Goal: Check status

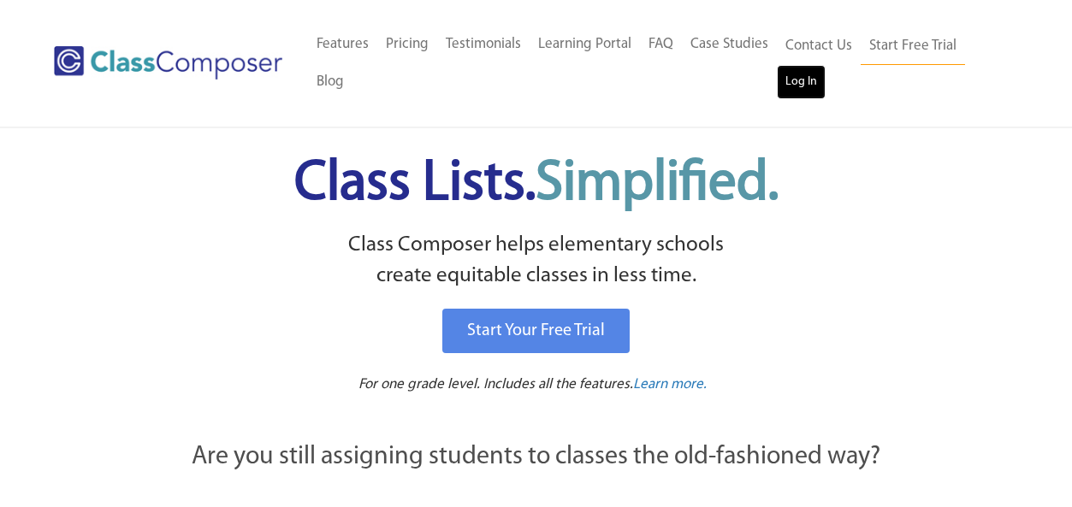
click at [815, 82] on link "Log In" at bounding box center [800, 82] width 49 height 34
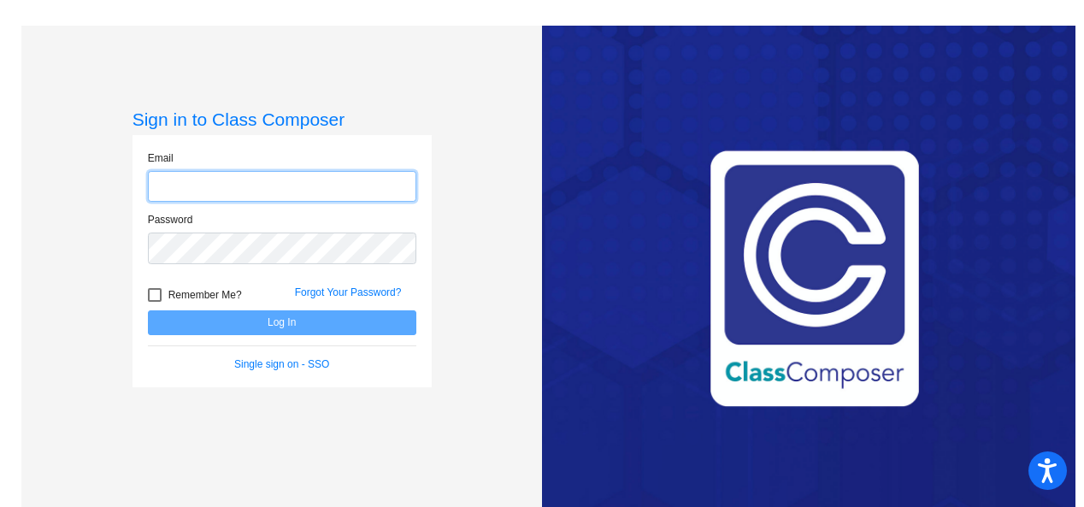
click at [280, 176] on input "email" at bounding box center [282, 187] width 269 height 32
type input "[EMAIL_ADDRESS][DOMAIN_NAME]"
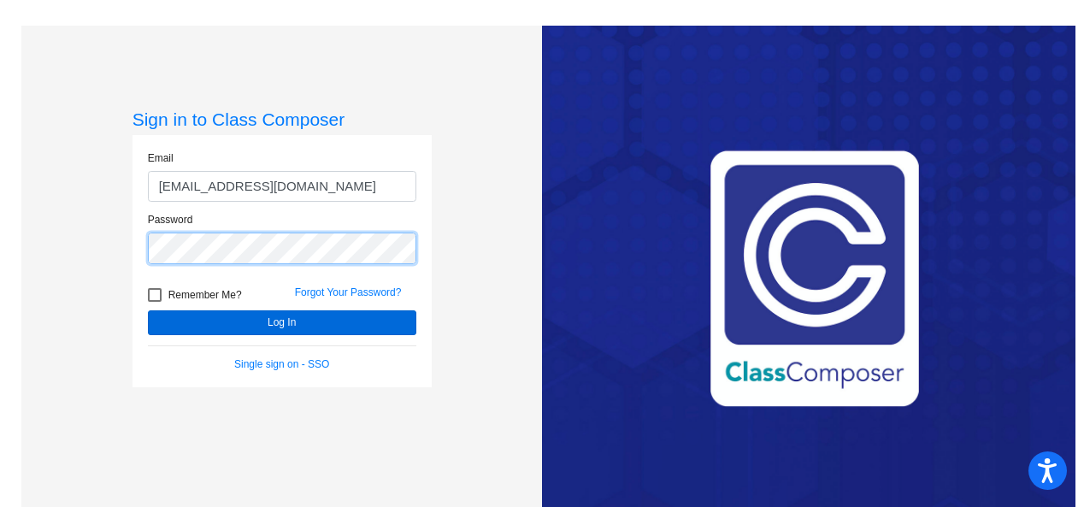
click at [148, 310] on button "Log In" at bounding box center [282, 322] width 269 height 25
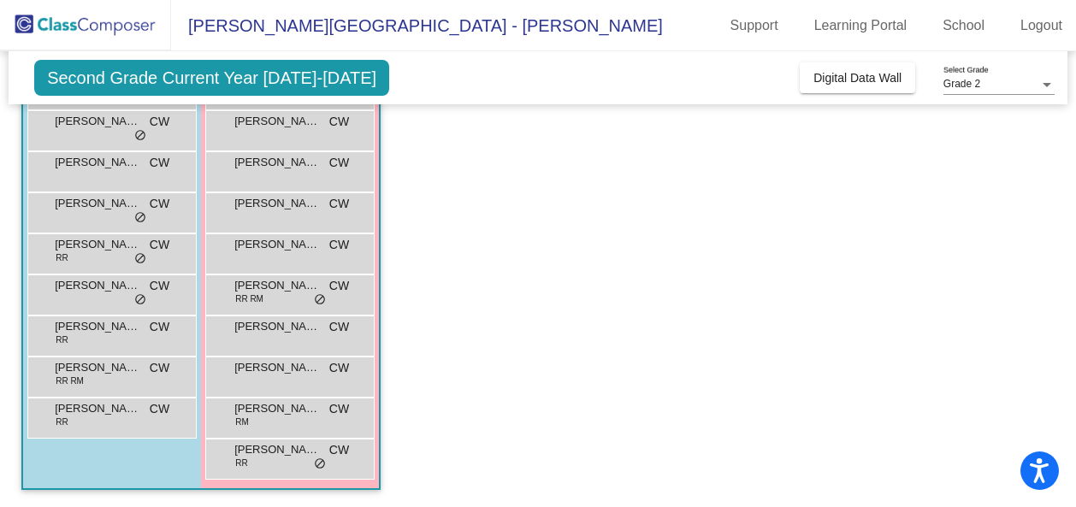
scroll to position [33, 0]
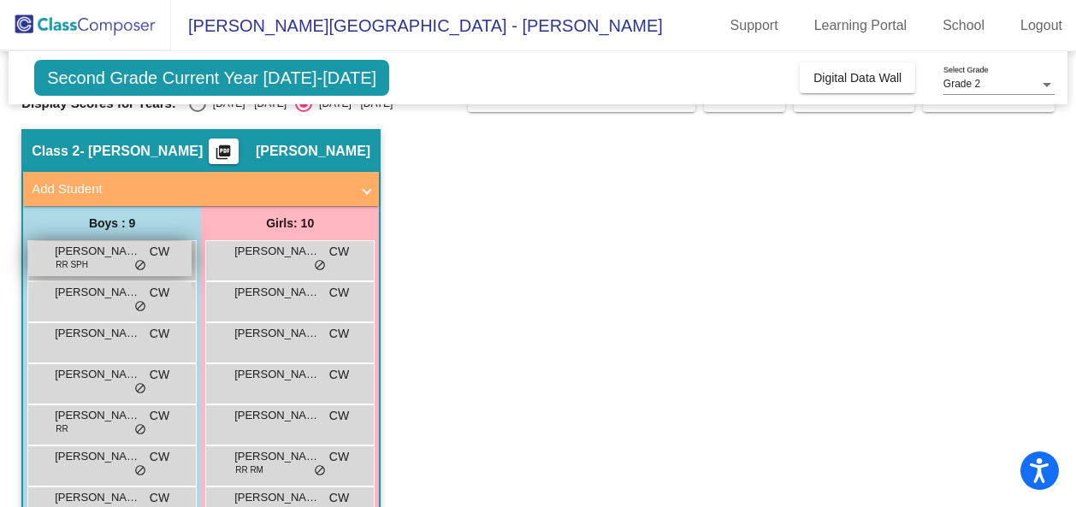
click at [89, 263] on div "[PERSON_NAME] [PERSON_NAME] SPH CW lock do_not_disturb_alt" at bounding box center [109, 258] width 163 height 35
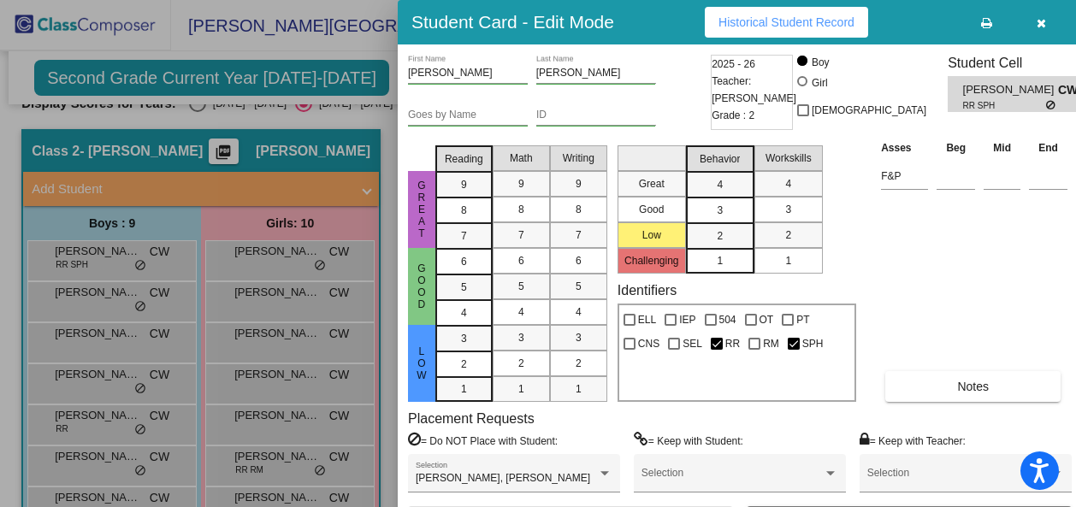
scroll to position [0, 0]
click at [782, 18] on span "Historical Student Record" at bounding box center [786, 22] width 136 height 14
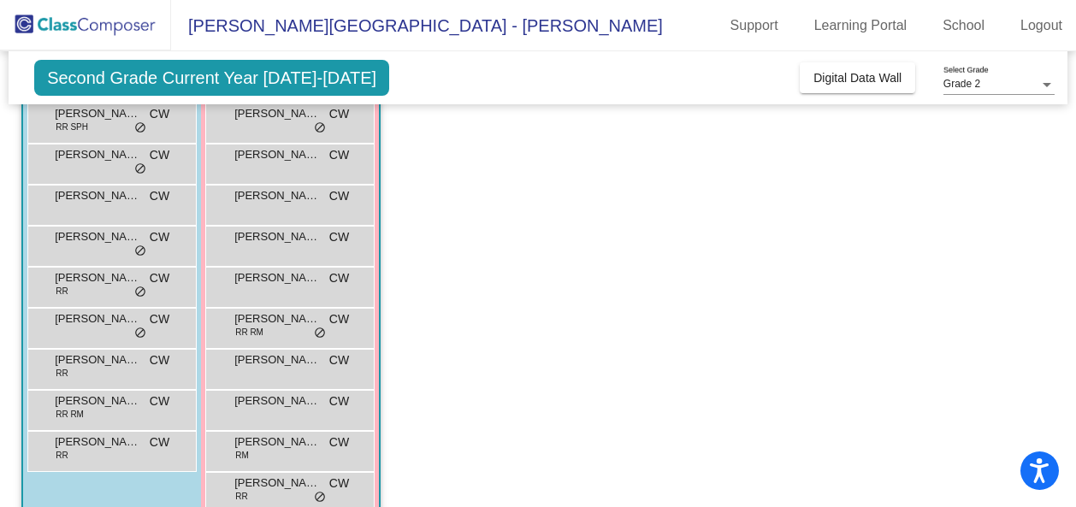
scroll to position [204, 0]
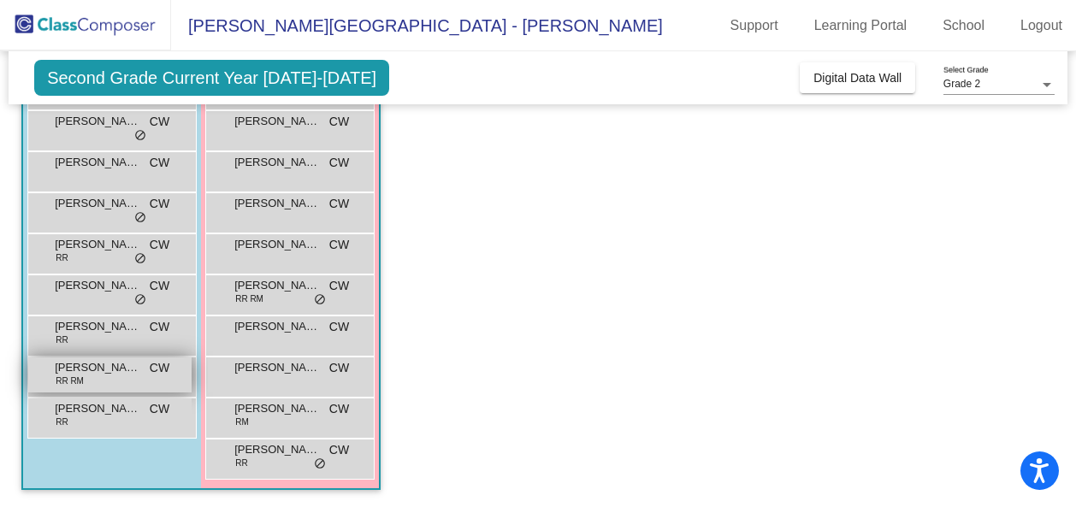
click at [128, 379] on div "[PERSON_NAME] RR RM CW lock do_not_disturb_alt" at bounding box center [109, 374] width 163 height 35
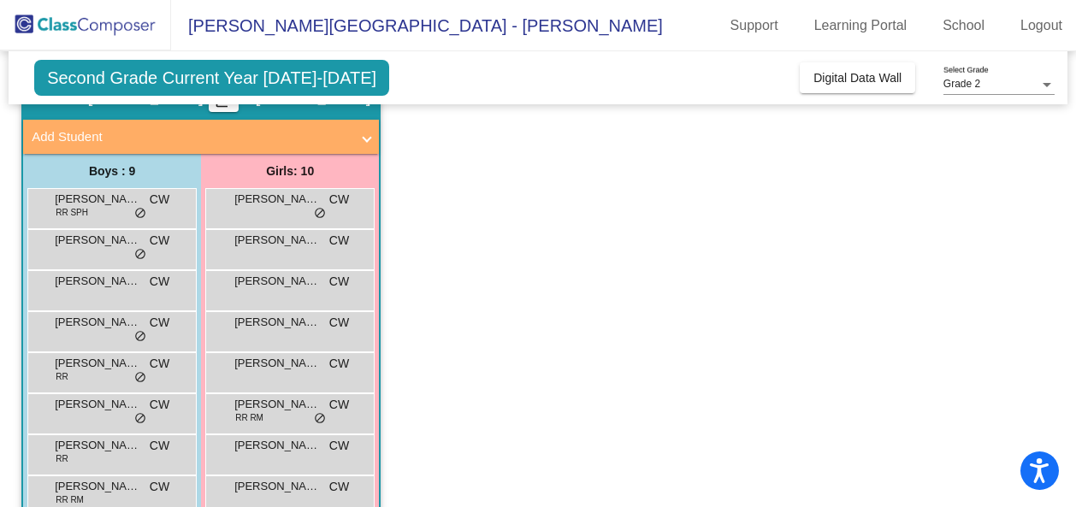
scroll to position [171, 0]
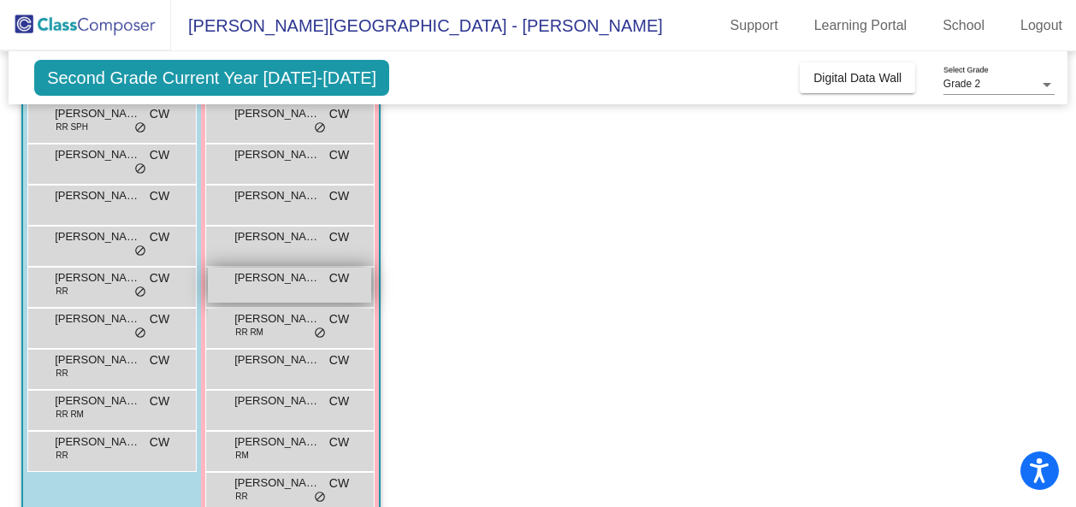
click at [309, 280] on span "[PERSON_NAME]" at bounding box center [277, 277] width 86 height 17
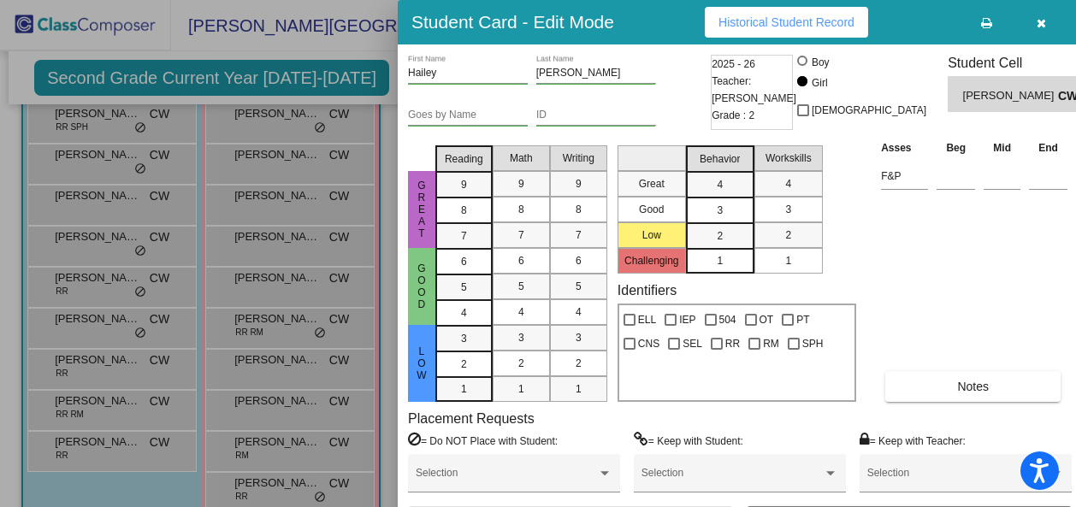
click at [750, 27] on span "Historical Student Record" at bounding box center [786, 22] width 136 height 14
